Goal: Book appointment/travel/reservation

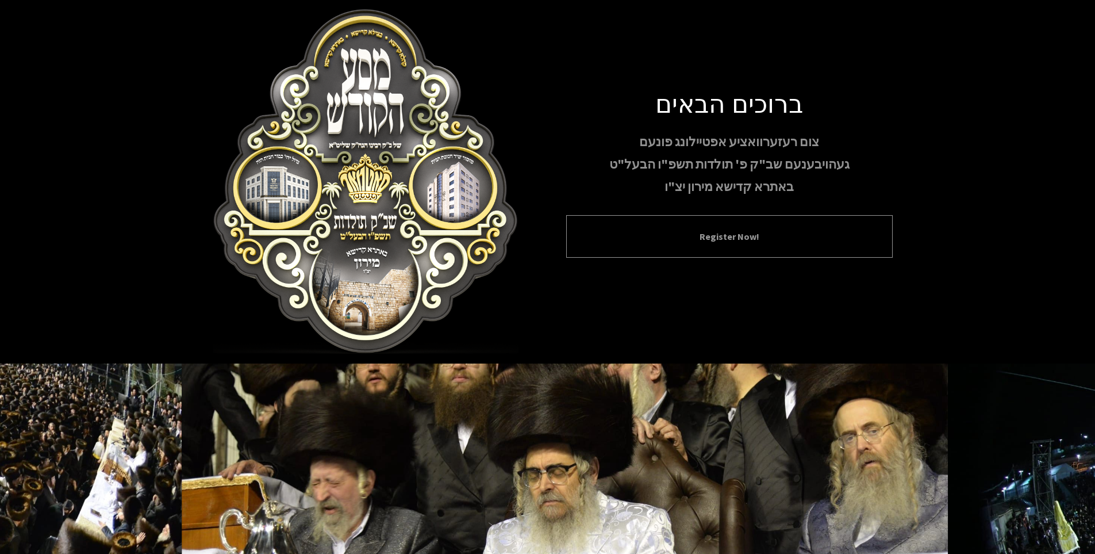
click at [701, 240] on button "Register Now!" at bounding box center [730, 236] width 298 height 14
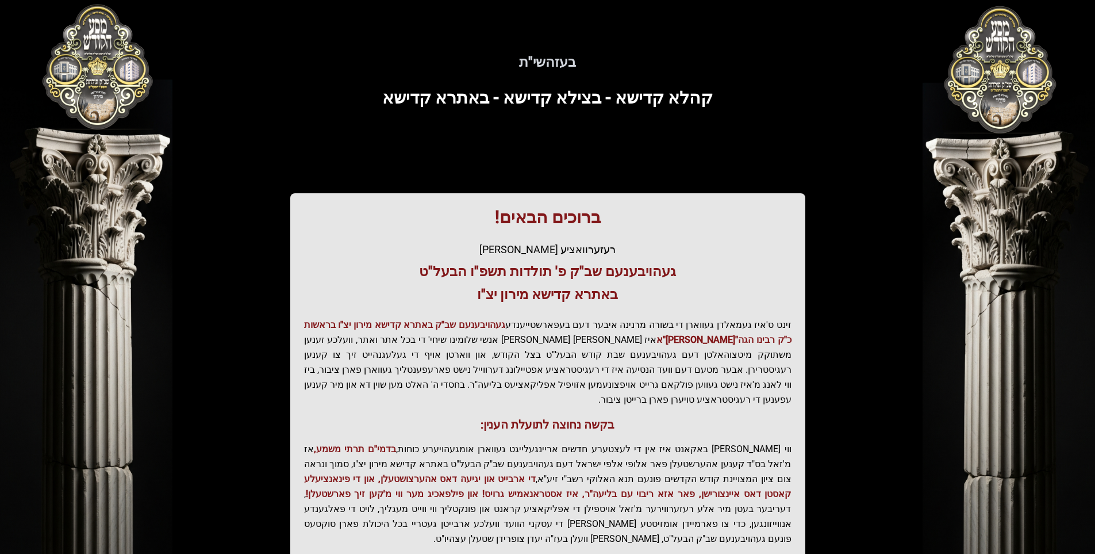
scroll to position [112, 0]
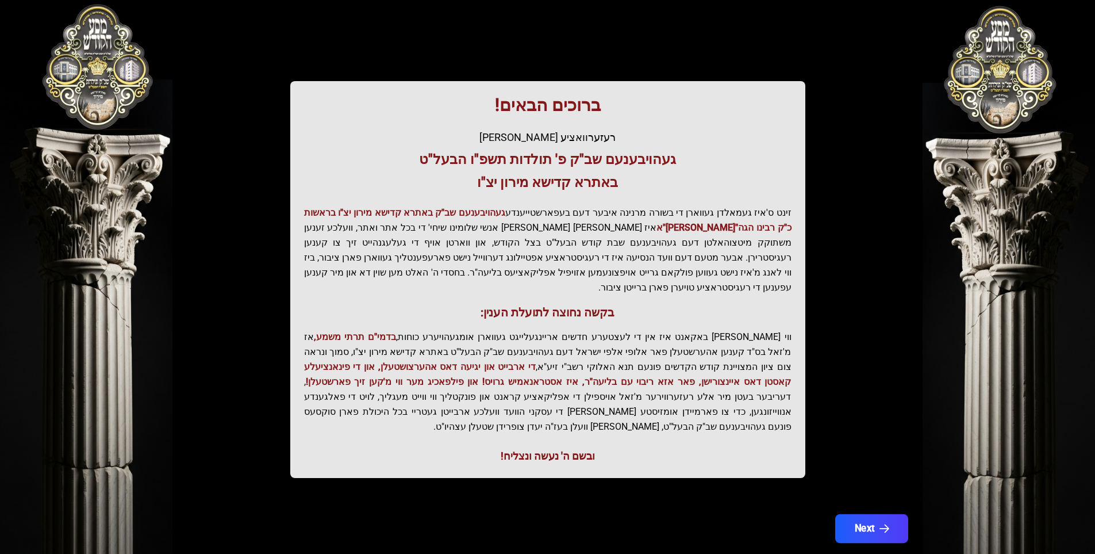
click at [852, 514] on button "Next" at bounding box center [871, 528] width 73 height 29
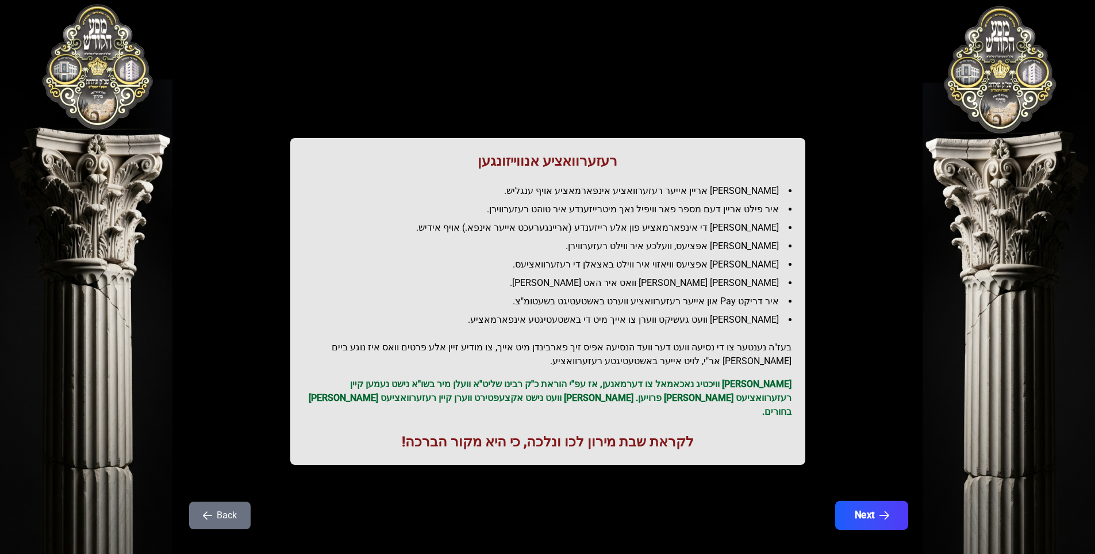
click at [848, 501] on button "Next" at bounding box center [871, 515] width 73 height 29
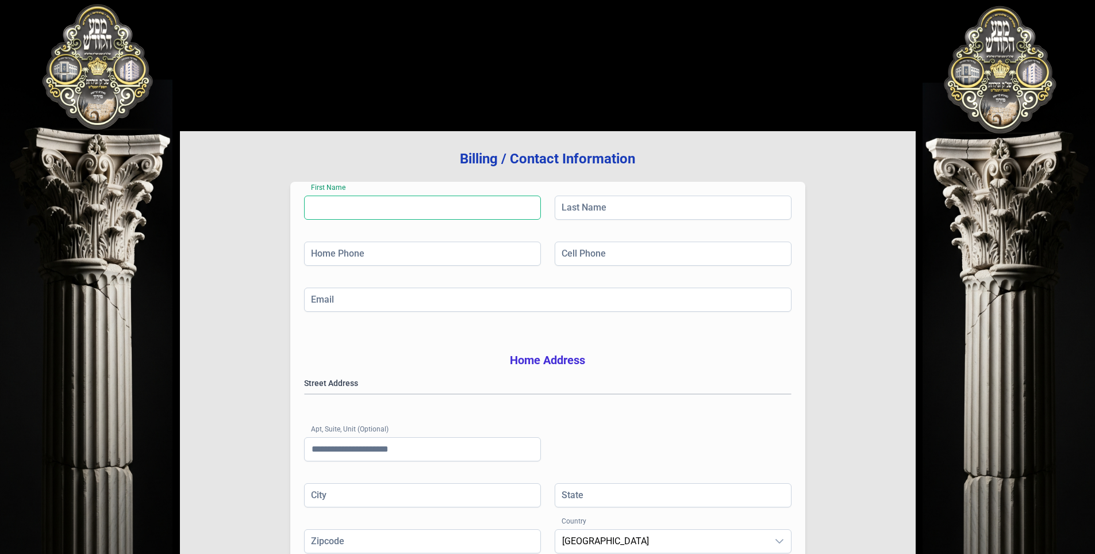
click at [435, 210] on input "First Name" at bounding box center [422, 207] width 237 height 24
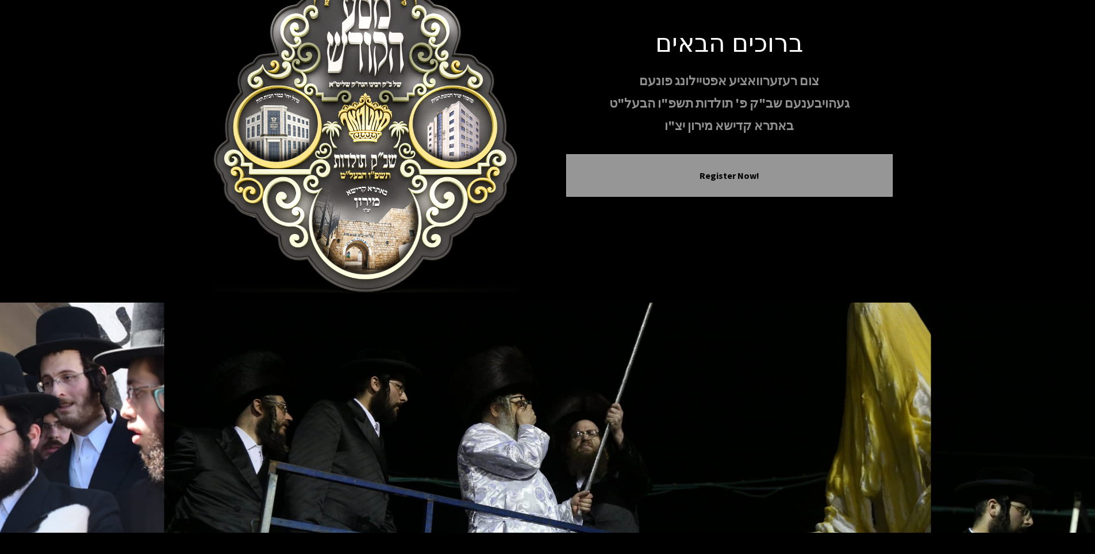
scroll to position [89, 0]
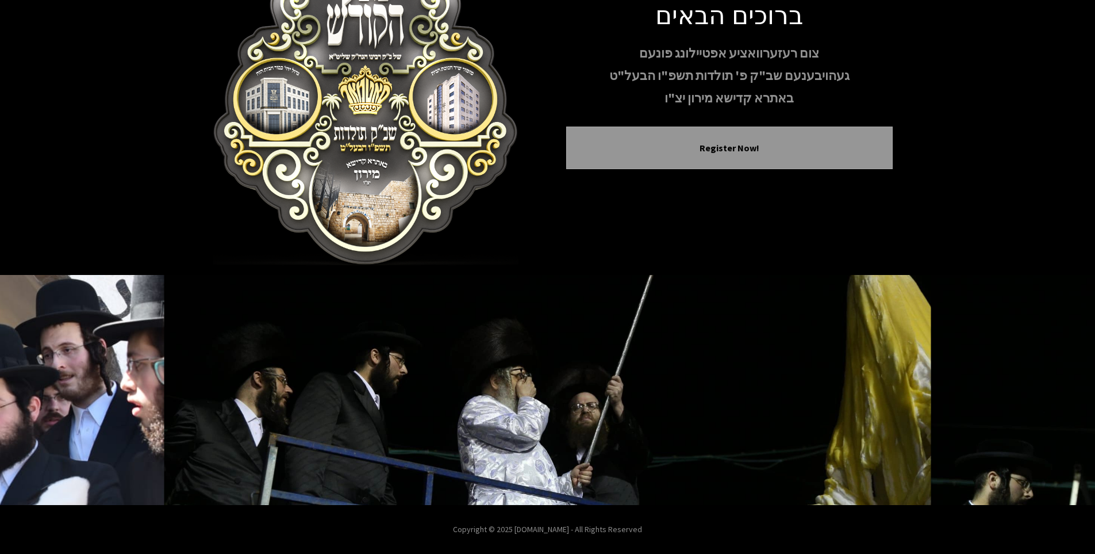
click at [362, 250] on img at bounding box center [366, 93] width 326 height 345
click at [360, 218] on img at bounding box center [366, 93] width 326 height 345
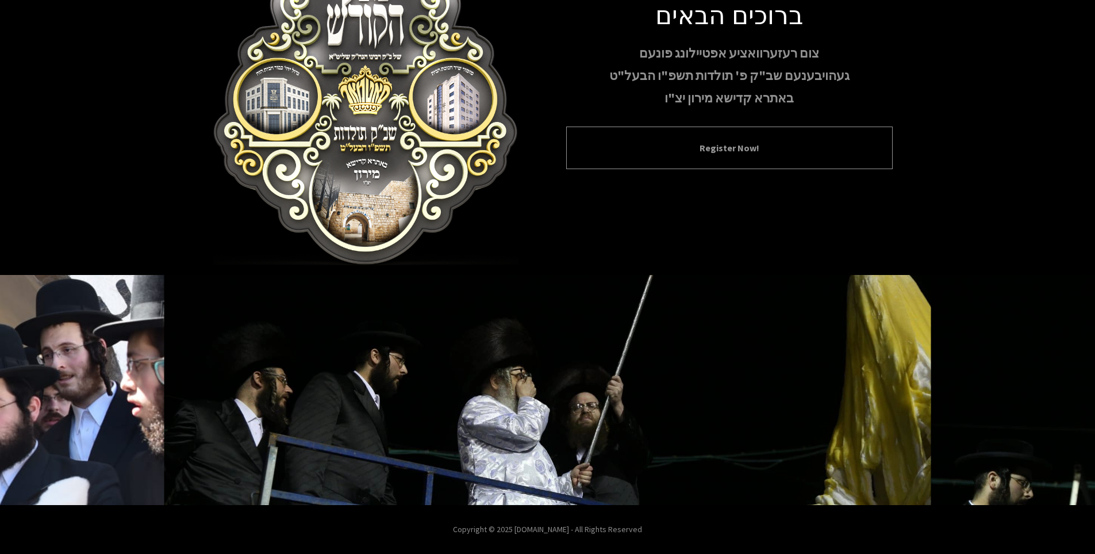
click at [687, 148] on button "Register Now!" at bounding box center [730, 148] width 298 height 14
